Goal: Information Seeking & Learning: Compare options

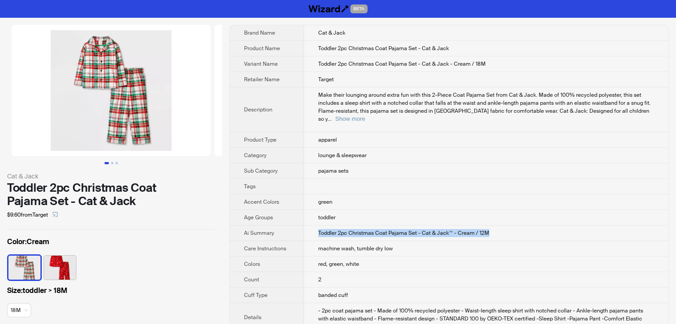
drag, startPoint x: 501, startPoint y: 229, endPoint x: 310, endPoint y: 228, distance: 191.5
click at [310, 228] on td "Toddler 2pc Christmas Coat Pajama Set - Cat & Jack™ - Cream / 12M" at bounding box center [486, 234] width 364 height 16
click at [511, 226] on td "Toddler 2pc Christmas Coat Pajama Set - Cat & Jack™ - Cream / 12M" at bounding box center [486, 234] width 364 height 16
drag, startPoint x: 489, startPoint y: 63, endPoint x: 470, endPoint y: 64, distance: 18.7
click at [470, 64] on td "Toddler 2pc Christmas Coat Pajama Set - Cat & Jack - Cream / 18M" at bounding box center [486, 64] width 364 height 16
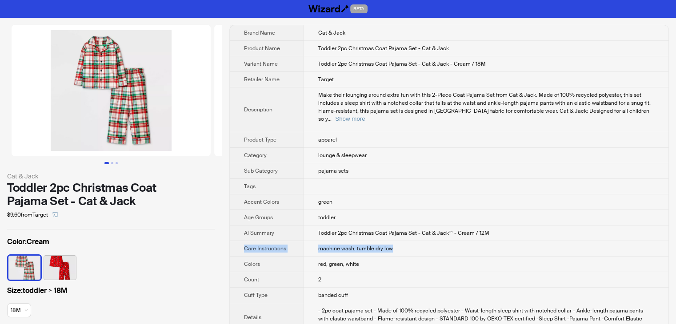
drag, startPoint x: 494, startPoint y: 227, endPoint x: 481, endPoint y: 232, distance: 14.4
click at [511, 226] on td "Toddler 2pc Christmas Coat Pajama Set - Cat & Jack™ - Cream / 12M" at bounding box center [486, 234] width 364 height 16
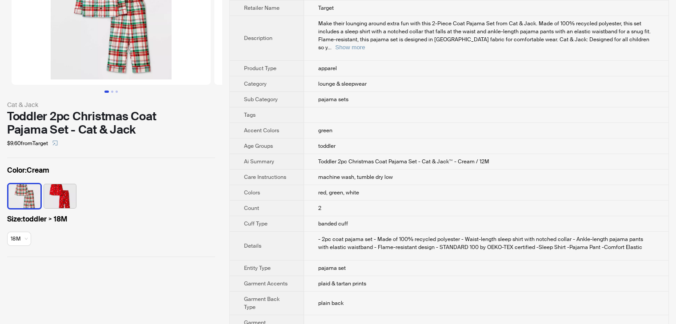
scroll to position [19, 0]
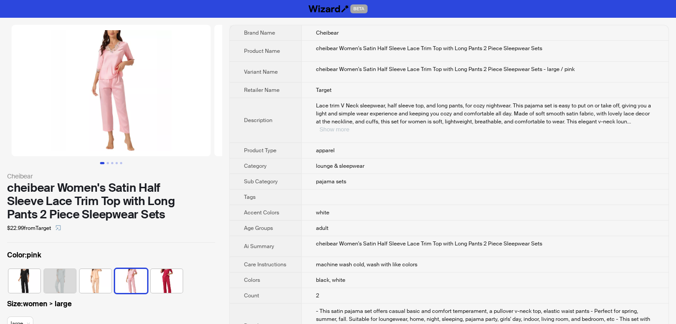
click at [349, 126] on button "Show more" at bounding box center [334, 129] width 30 height 7
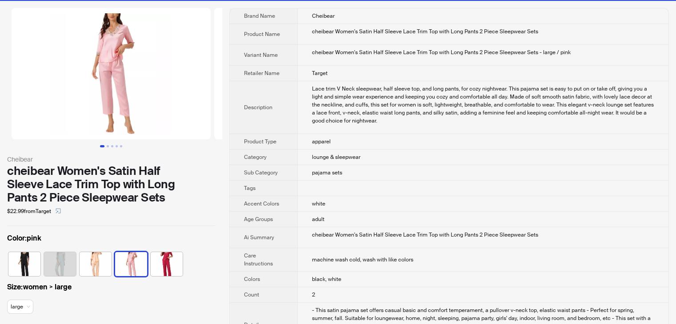
scroll to position [5, 0]
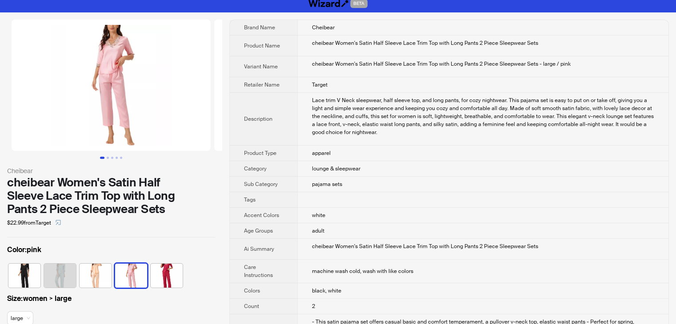
click at [112, 59] on img at bounding box center [111, 86] width 199 height 132
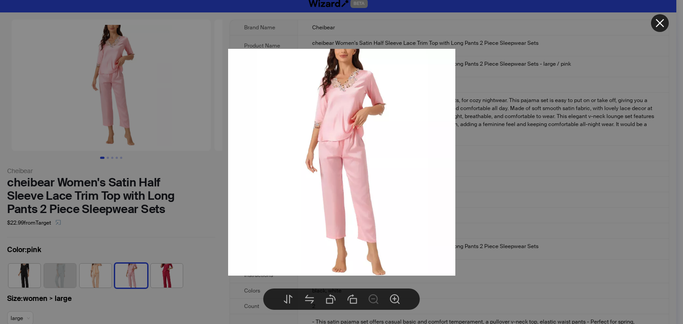
click at [499, 72] on div at bounding box center [341, 162] width 683 height 324
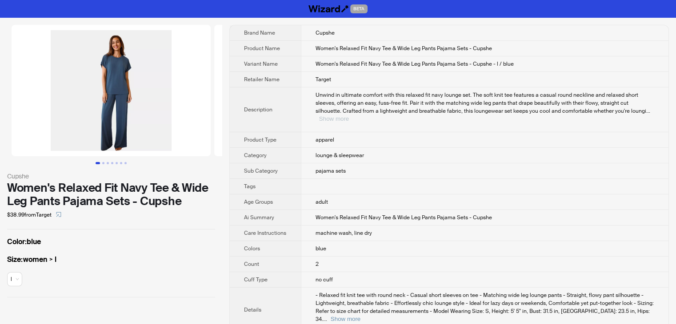
click at [349, 116] on button "Show more" at bounding box center [334, 119] width 30 height 7
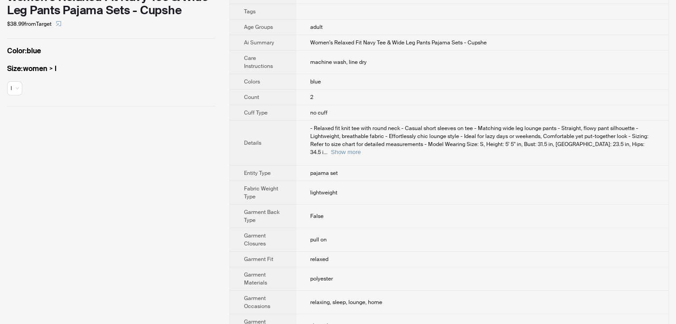
scroll to position [222, 0]
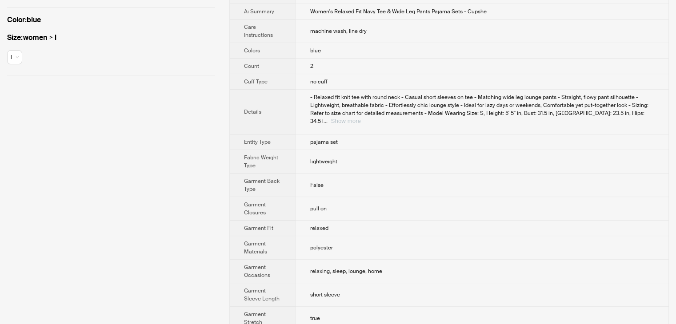
click at [361, 118] on button "Show more" at bounding box center [346, 121] width 30 height 7
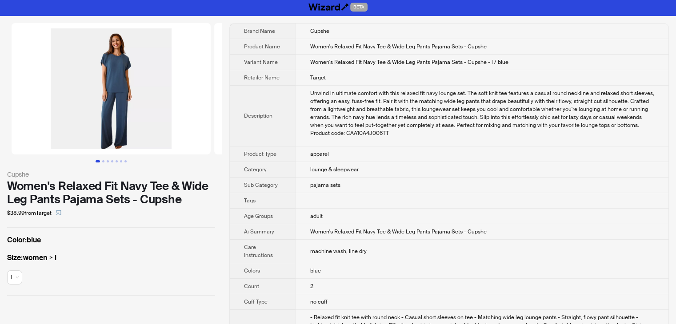
scroll to position [0, 0]
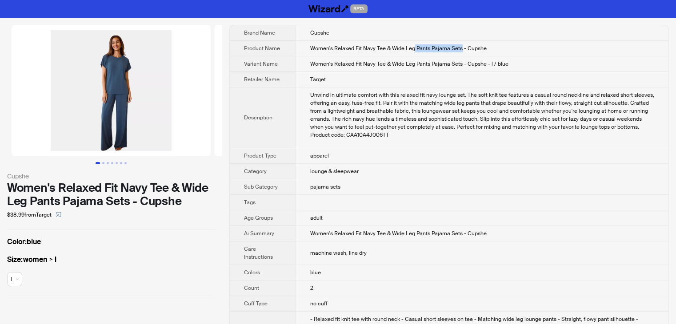
drag, startPoint x: 413, startPoint y: 48, endPoint x: 460, endPoint y: 52, distance: 47.6
click at [460, 52] on span "Women's Relaxed Fit Navy Tee & Wide Leg Pants Pajama Sets - Cupshe" at bounding box center [398, 48] width 176 height 7
click at [102, 162] on button "Go to slide 2" at bounding box center [103, 163] width 2 height 2
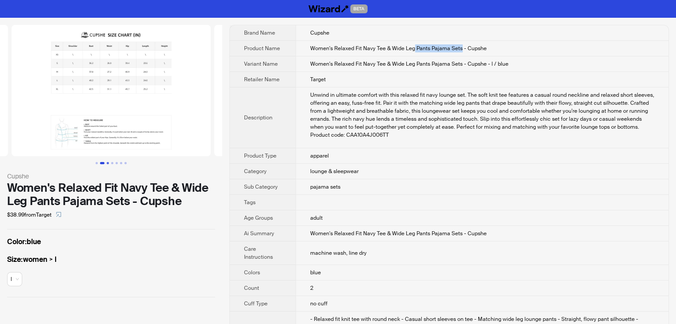
click at [107, 164] on button "Go to slide 3" at bounding box center [108, 163] width 2 height 2
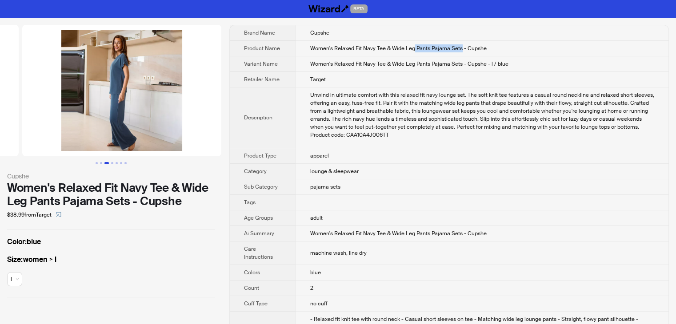
scroll to position [0, 405]
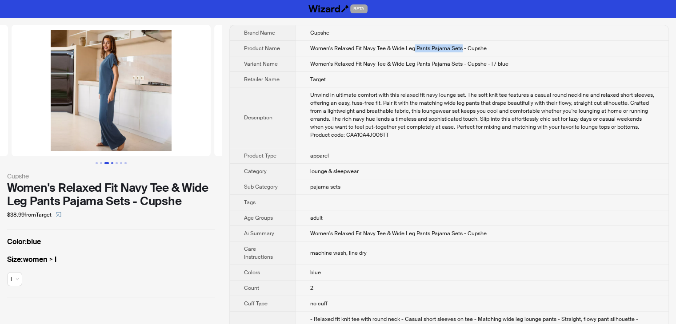
click at [111, 162] on button "Go to slide 4" at bounding box center [112, 163] width 2 height 2
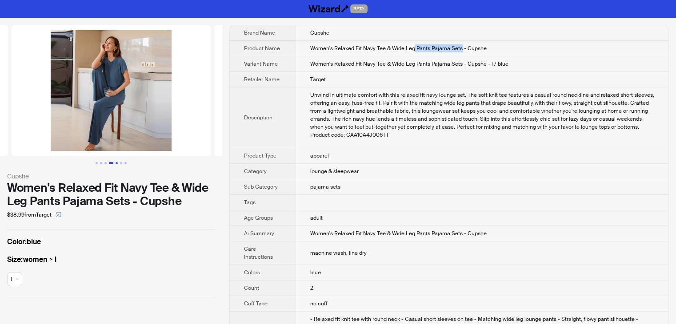
click at [116, 164] on button "Go to slide 5" at bounding box center [117, 163] width 2 height 2
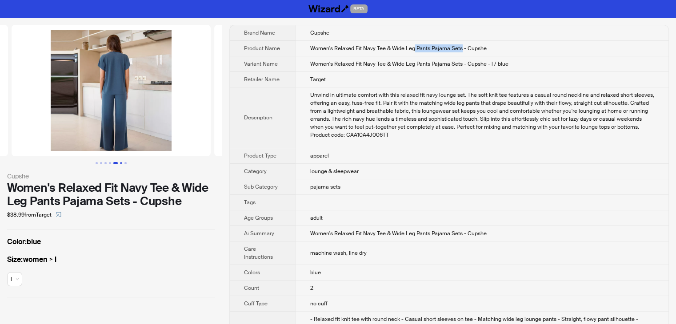
click at [120, 164] on button "Go to slide 6" at bounding box center [121, 163] width 2 height 2
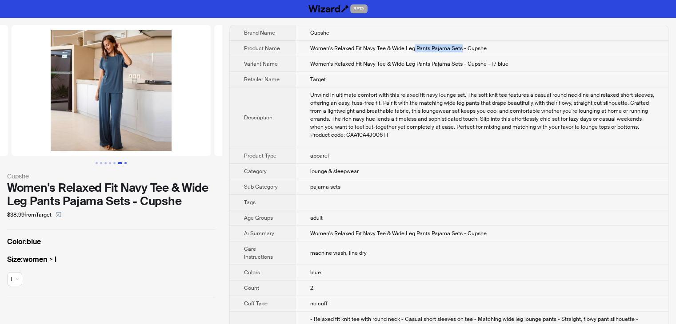
click at [125, 164] on button "Go to slide 7" at bounding box center [125, 163] width 2 height 2
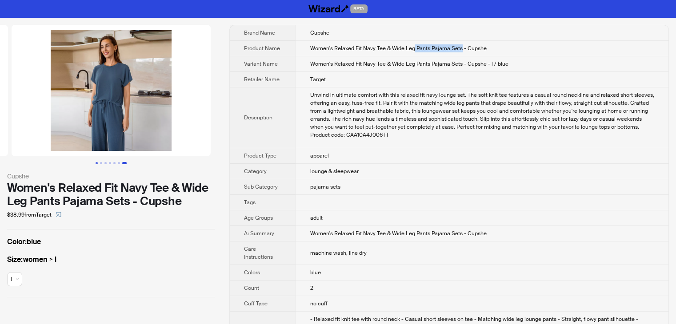
click at [98, 164] on button "Go to slide 1" at bounding box center [97, 163] width 2 height 2
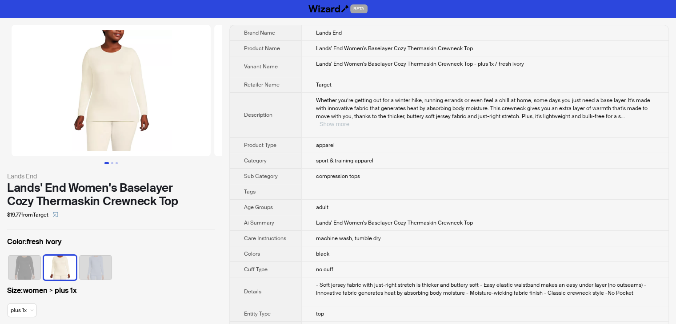
click at [349, 121] on button "Show more" at bounding box center [334, 124] width 30 height 7
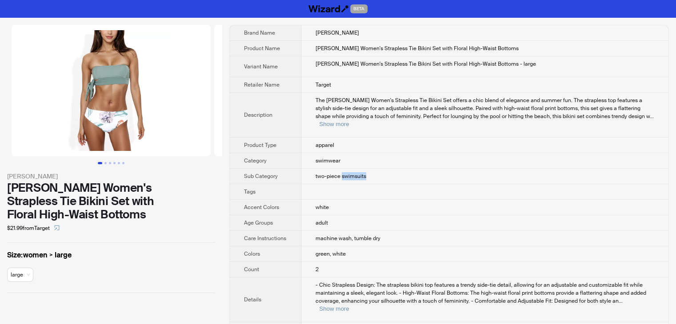
drag, startPoint x: 342, startPoint y: 168, endPoint x: 380, endPoint y: 168, distance: 38.7
click at [380, 169] on td "two-piece swimsuits" at bounding box center [484, 177] width 367 height 16
click at [349, 121] on button "Show more" at bounding box center [334, 124] width 30 height 7
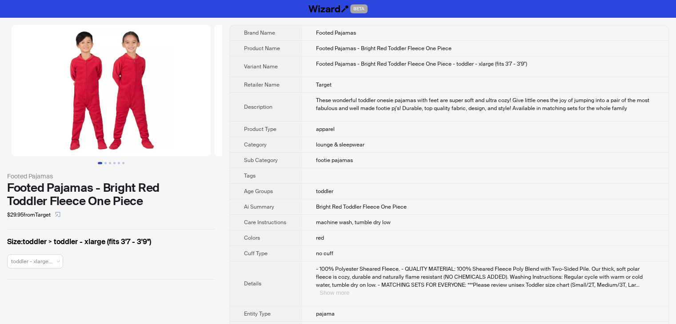
click at [349, 290] on button "Show more" at bounding box center [334, 293] width 30 height 7
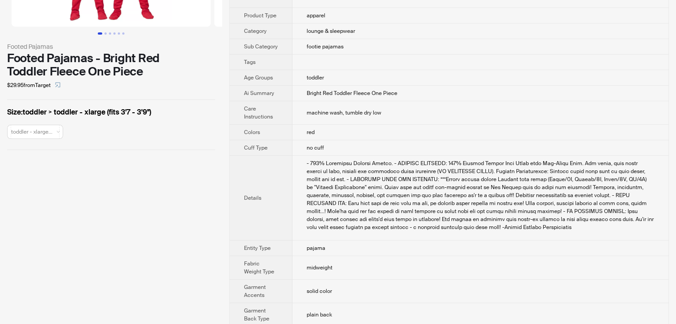
scroll to position [133, 0]
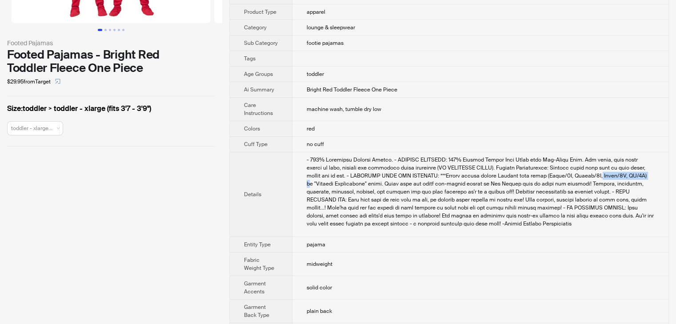
drag, startPoint x: 571, startPoint y: 173, endPoint x: 616, endPoint y: 173, distance: 45.8
click at [616, 173] on div at bounding box center [480, 192] width 347 height 72
click at [514, 250] on td "pajama" at bounding box center [480, 245] width 376 height 16
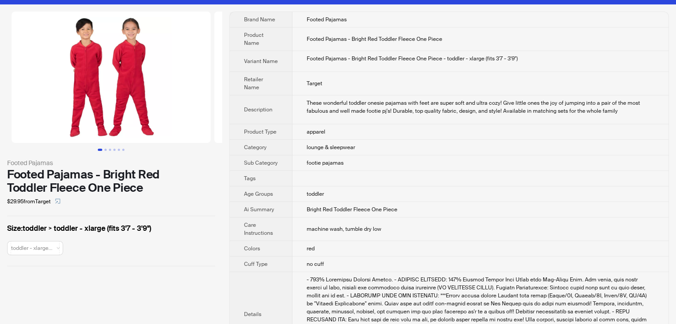
scroll to position [0, 0]
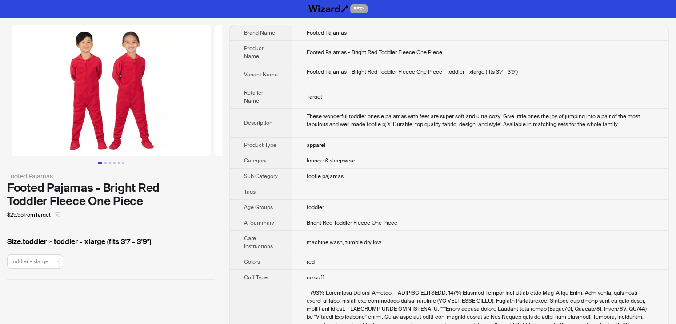
click at [60, 214] on icon "select" at bounding box center [57, 214] width 5 height 5
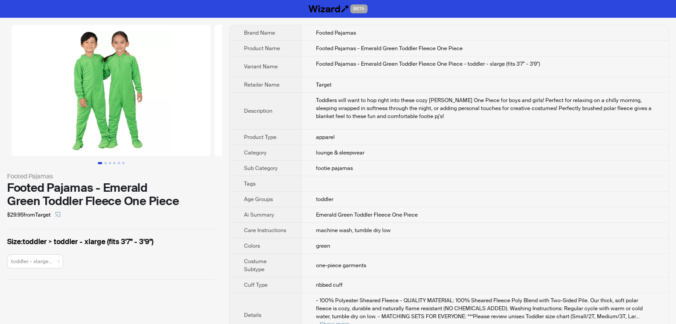
click at [133, 140] on img at bounding box center [111, 91] width 199 height 132
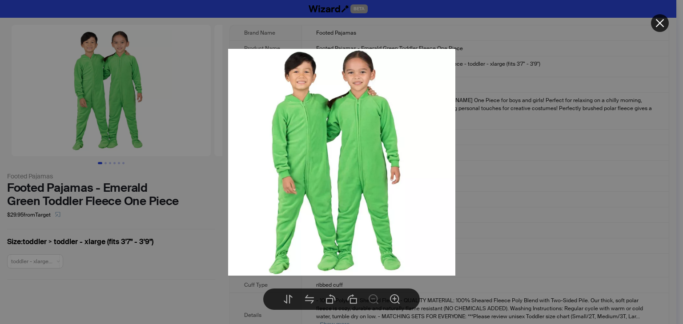
click at [104, 162] on div at bounding box center [341, 162] width 683 height 324
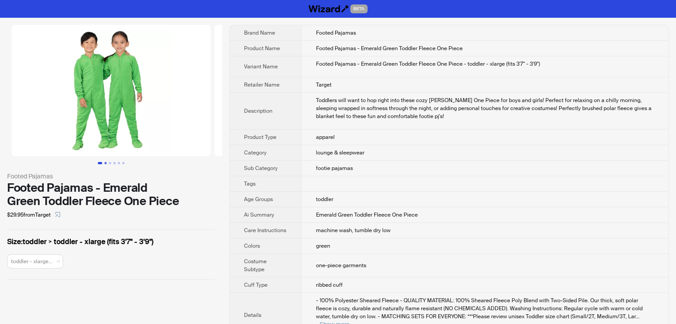
click at [106, 162] on button "Go to slide 2" at bounding box center [105, 163] width 2 height 2
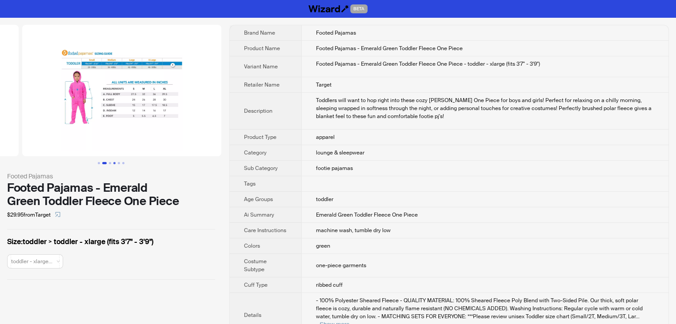
scroll to position [0, 203]
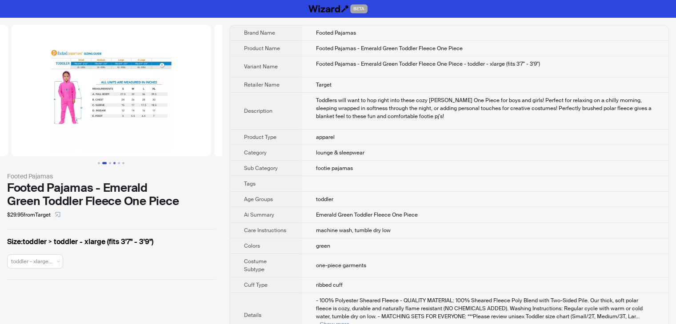
click at [114, 163] on button "Go to slide 4" at bounding box center [114, 163] width 2 height 2
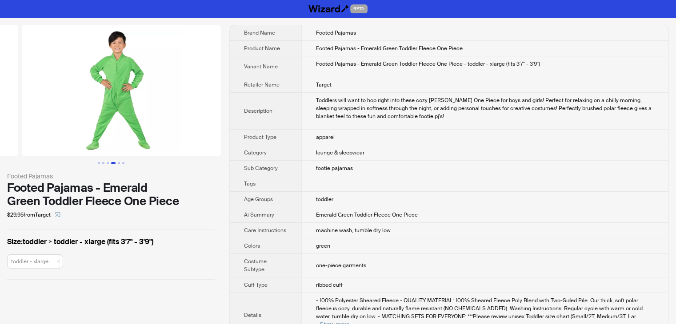
scroll to position [0, 608]
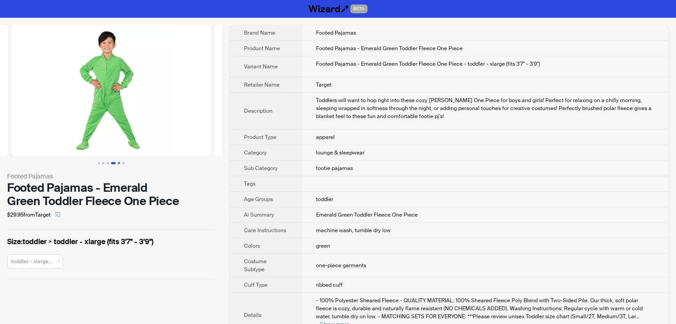
click at [118, 163] on button "Go to slide 5" at bounding box center [119, 163] width 2 height 2
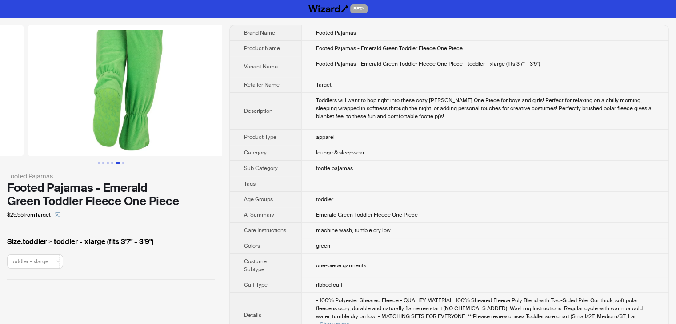
scroll to position [0, 810]
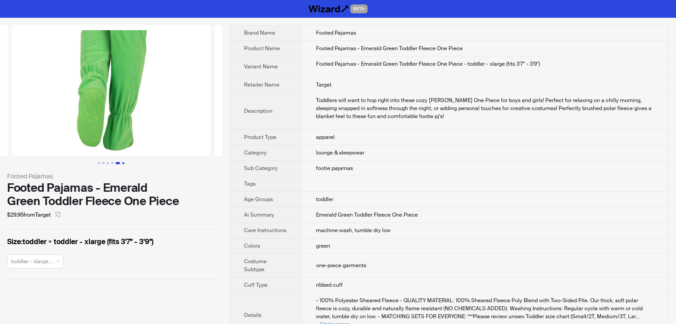
click at [124, 164] on button "Go to slide 6" at bounding box center [123, 163] width 2 height 2
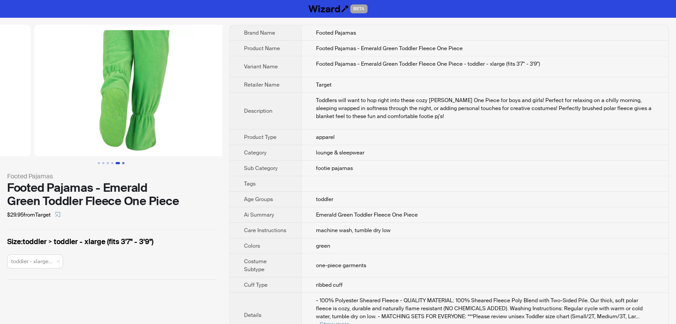
scroll to position [0, 1013]
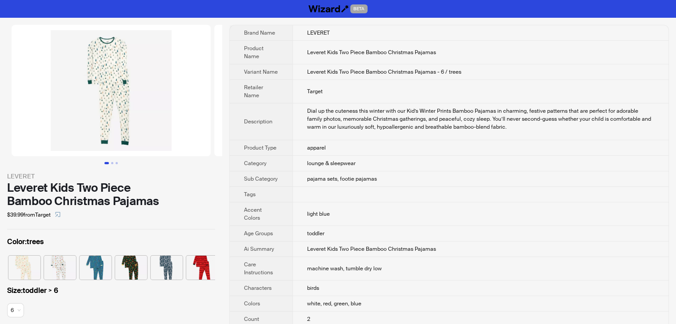
scroll to position [0, 41]
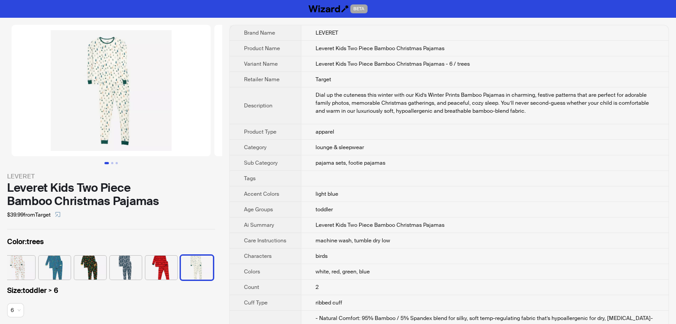
drag, startPoint x: 126, startPoint y: 119, endPoint x: 128, endPoint y: 124, distance: 5.6
click at [126, 120] on img at bounding box center [111, 91] width 199 height 132
click at [111, 164] on button "Go to slide 2" at bounding box center [112, 163] width 2 height 2
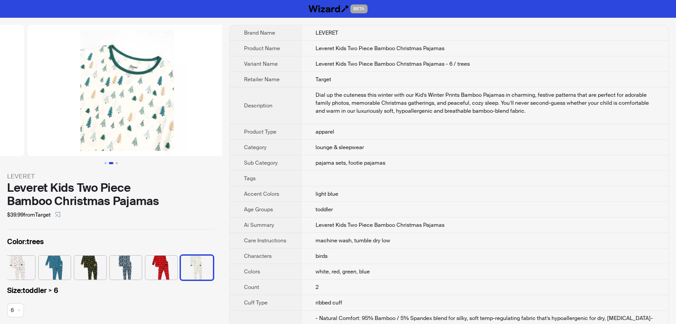
scroll to position [0, 203]
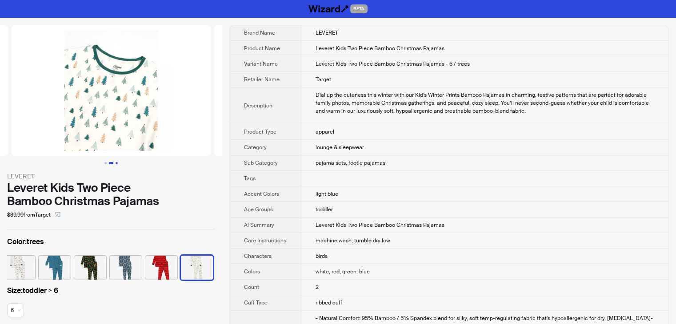
click at [118, 163] on button "Go to slide 3" at bounding box center [117, 163] width 2 height 2
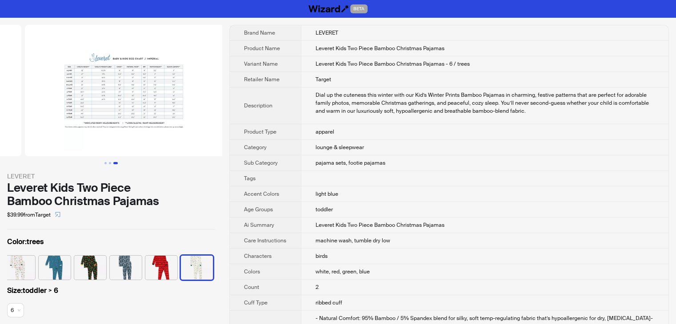
scroll to position [0, 405]
click at [106, 163] on button "Go to slide 1" at bounding box center [105, 163] width 2 height 2
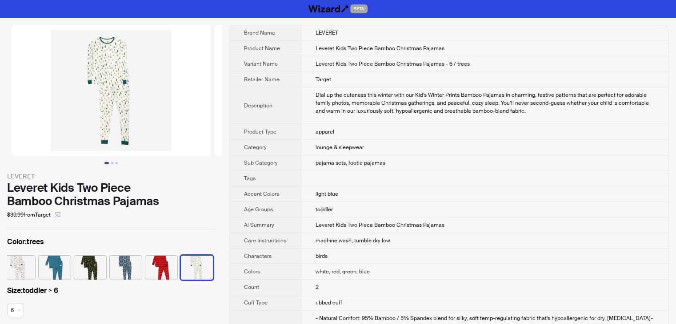
click at [158, 134] on img at bounding box center [111, 91] width 199 height 132
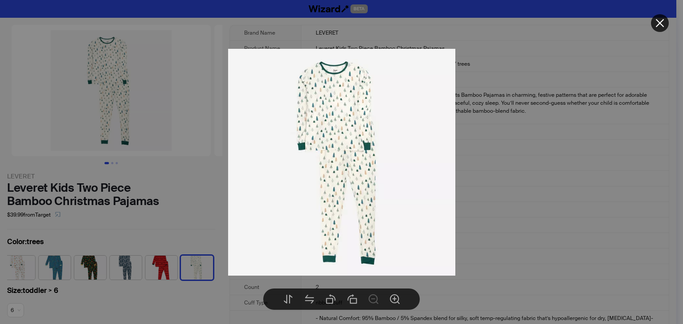
click at [659, 25] on icon "close" at bounding box center [659, 23] width 11 height 11
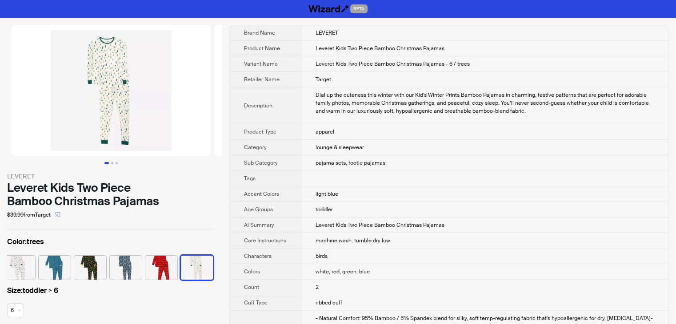
click at [106, 141] on img at bounding box center [111, 91] width 199 height 132
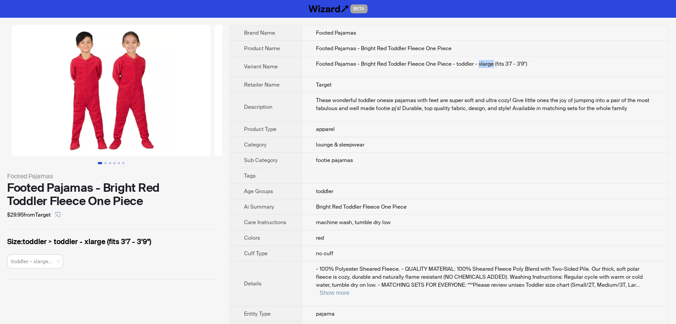
drag, startPoint x: 477, startPoint y: 64, endPoint x: 492, endPoint y: 64, distance: 15.1
click at [492, 64] on div "Footed Pajamas - Bright Red Toddler Fleece One Piece - toddler - xlarge (fits 3…" at bounding box center [485, 64] width 338 height 8
click at [112, 130] on img at bounding box center [111, 91] width 199 height 132
